Goal: Find specific page/section: Find specific page/section

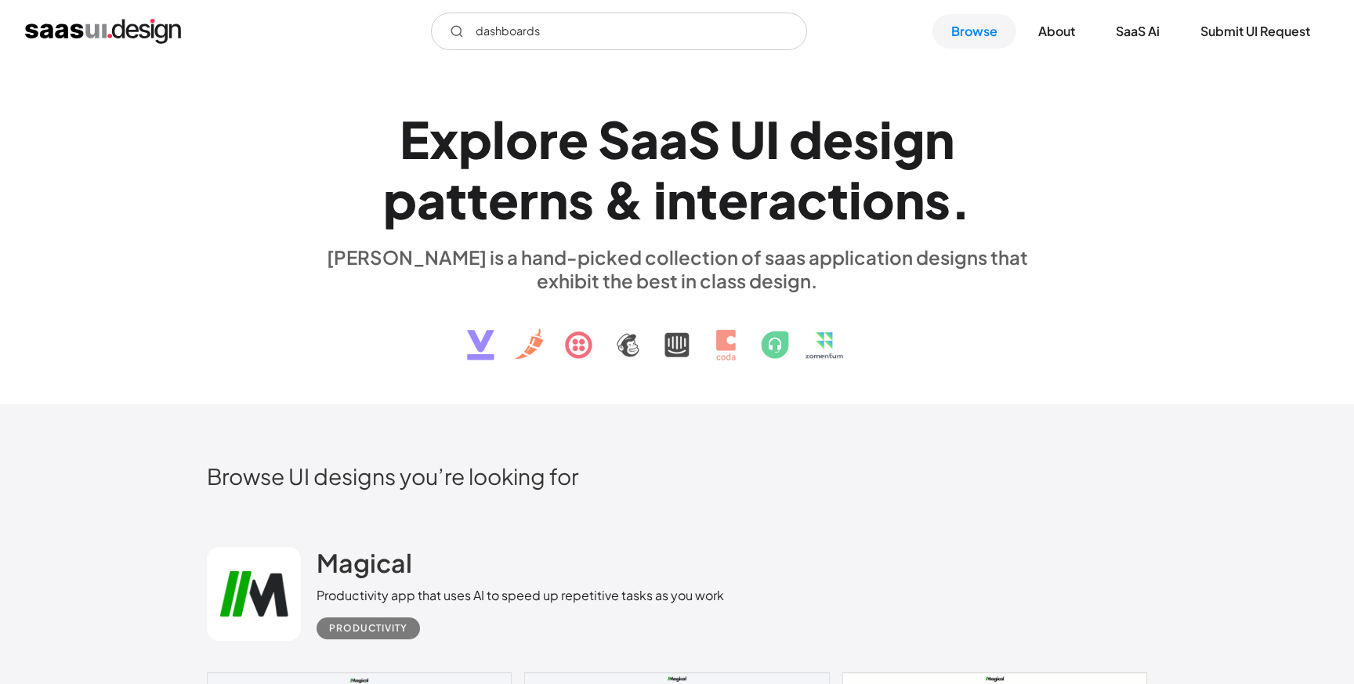
click at [457, 31] on icon "Email Form" at bounding box center [457, 31] width 14 height 14
click at [592, 34] on input "dashboards" at bounding box center [619, 32] width 376 height 38
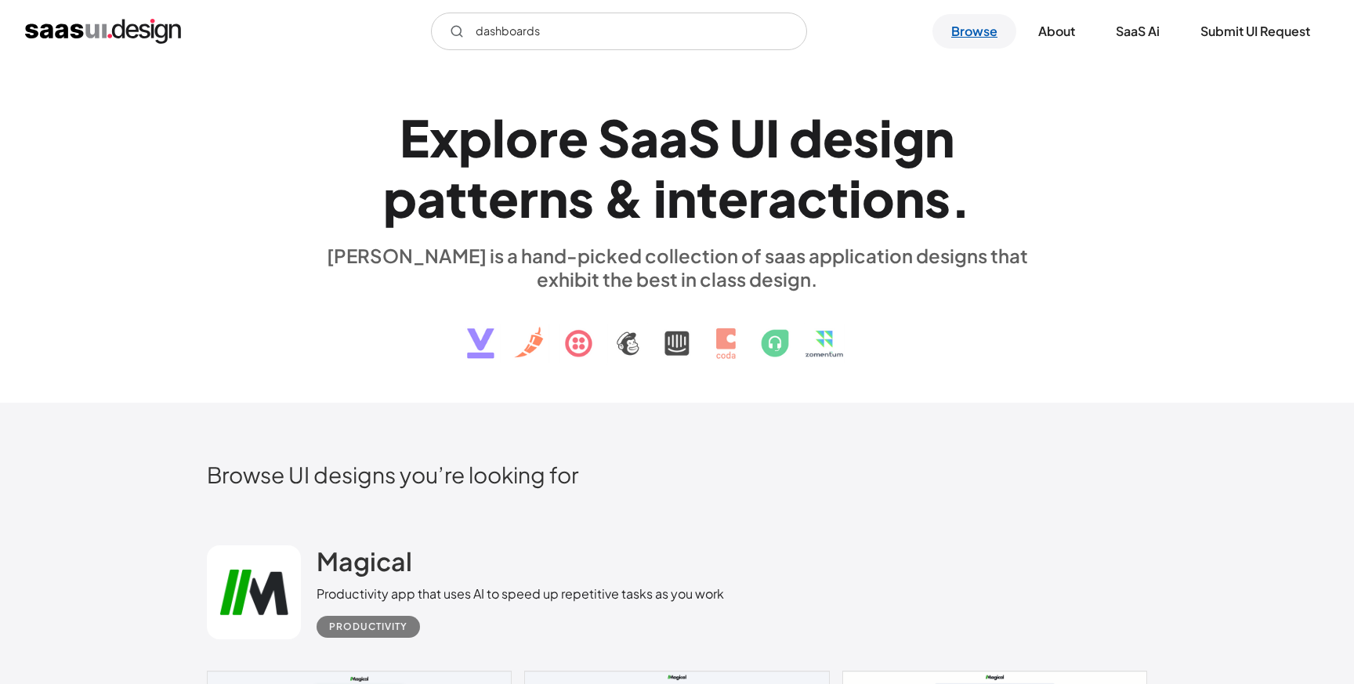
type input "dashboards"
click at [973, 32] on link "Browse" at bounding box center [975, 31] width 84 height 34
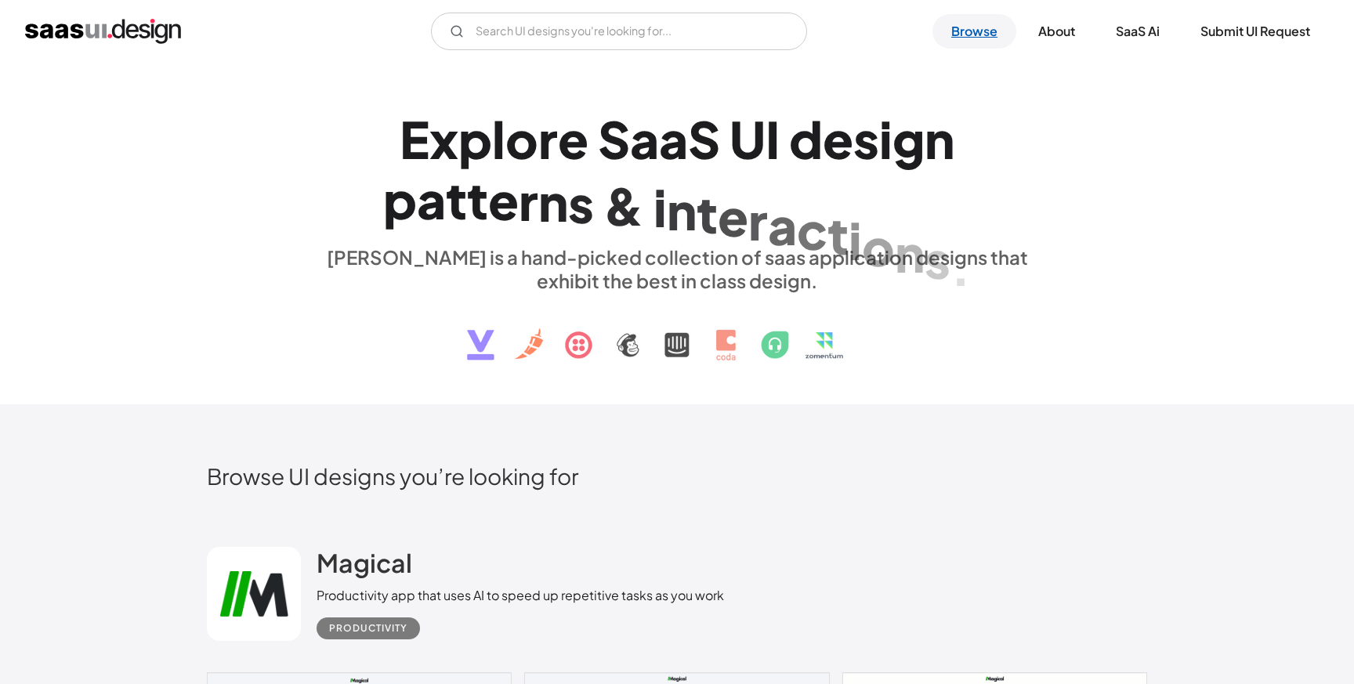
click at [980, 35] on link "Browse" at bounding box center [975, 31] width 84 height 34
